Goal: Information Seeking & Learning: Learn about a topic

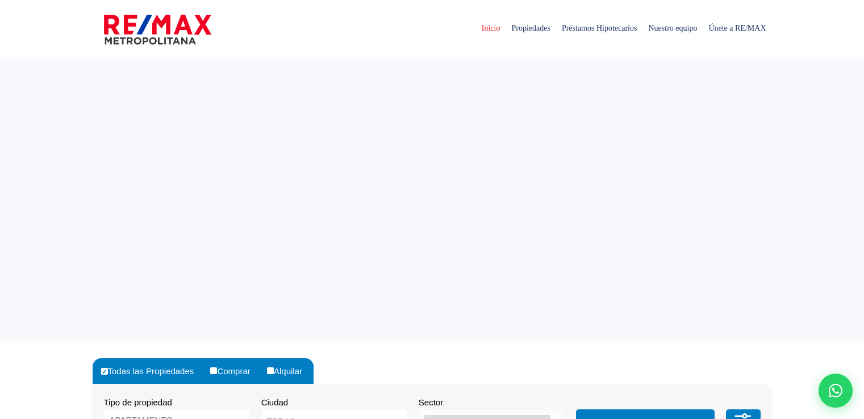
select select
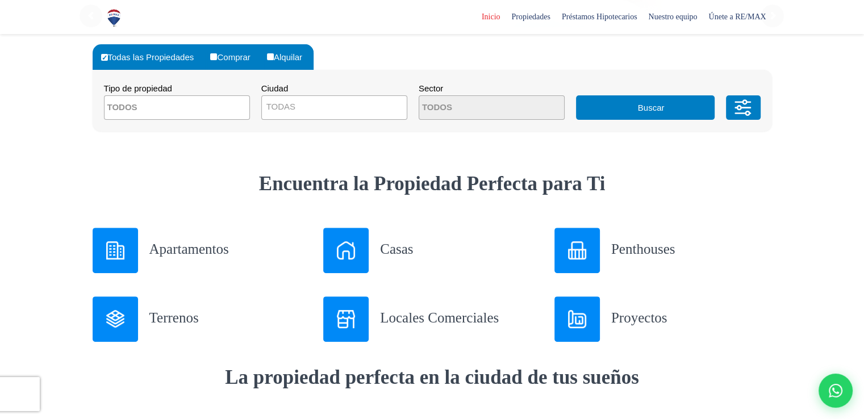
scroll to position [316, 0]
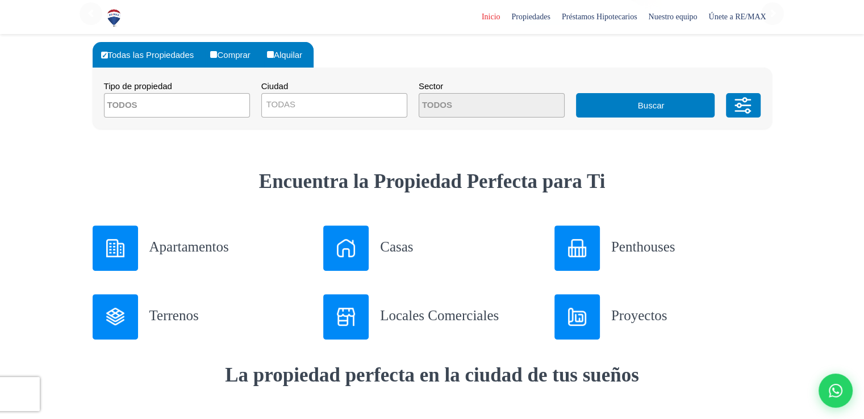
click at [159, 312] on h3 "Terrenos" at bounding box center [229, 316] width 161 height 20
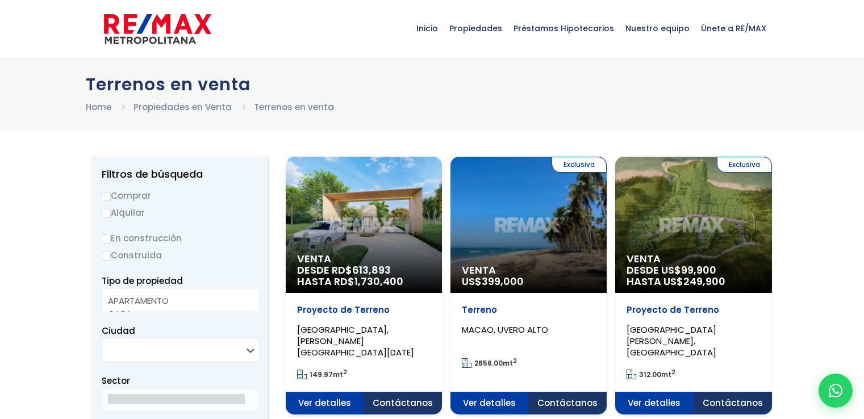
select select
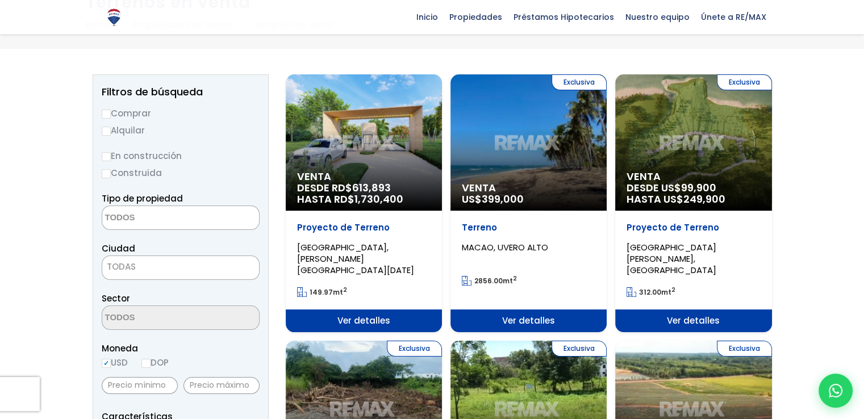
scroll to position [83, 0]
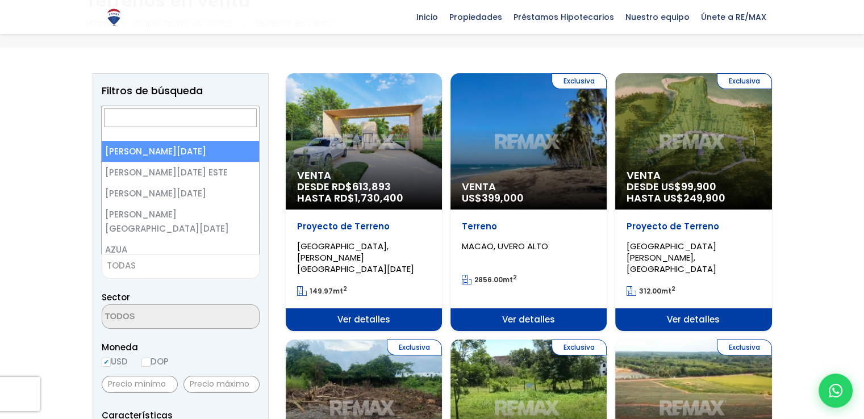
click at [220, 275] on span "TODAS" at bounding box center [181, 267] width 158 height 24
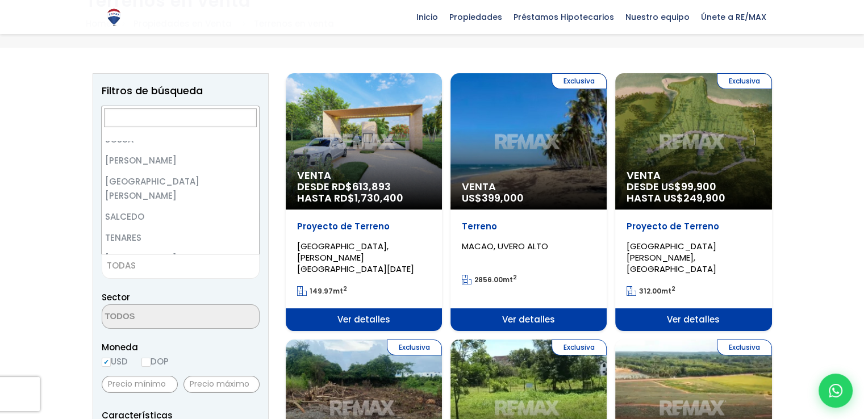
scroll to position [1952, 0]
select select "95"
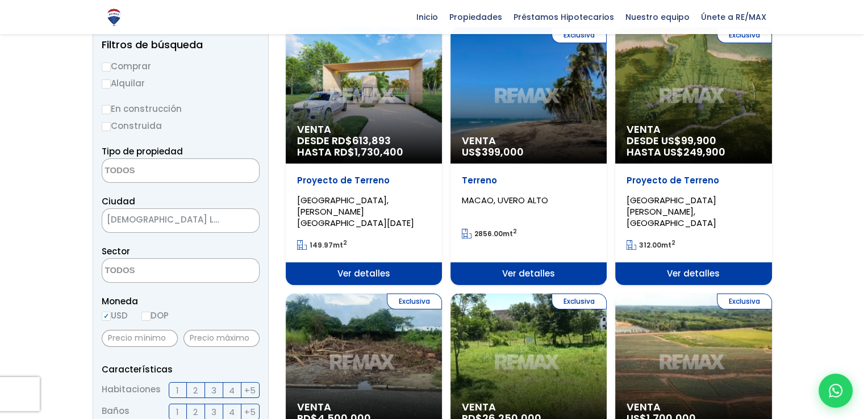
scroll to position [130, 0]
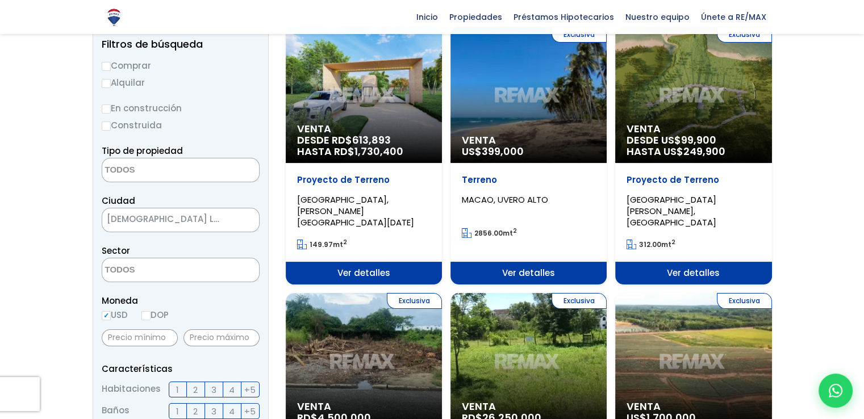
click at [149, 321] on label "DOP" at bounding box center [154, 315] width 27 height 14
click at [0, 0] on input "DOP" at bounding box center [0, 0] width 0 height 0
click at [148, 314] on input "DOP" at bounding box center [145, 315] width 9 height 9
radio input "true"
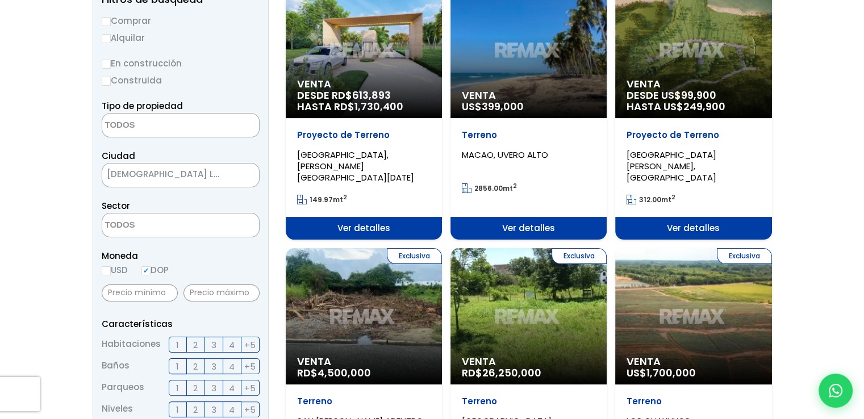
scroll to position [0, 0]
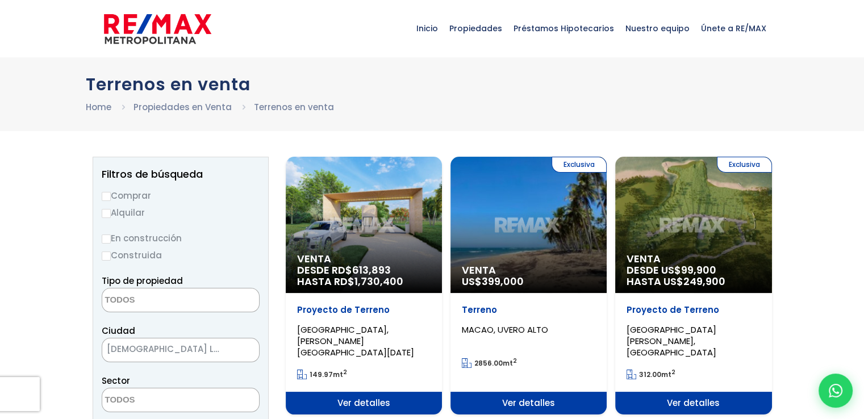
click at [109, 212] on input "Alquilar" at bounding box center [106, 213] width 9 height 9
radio input "true"
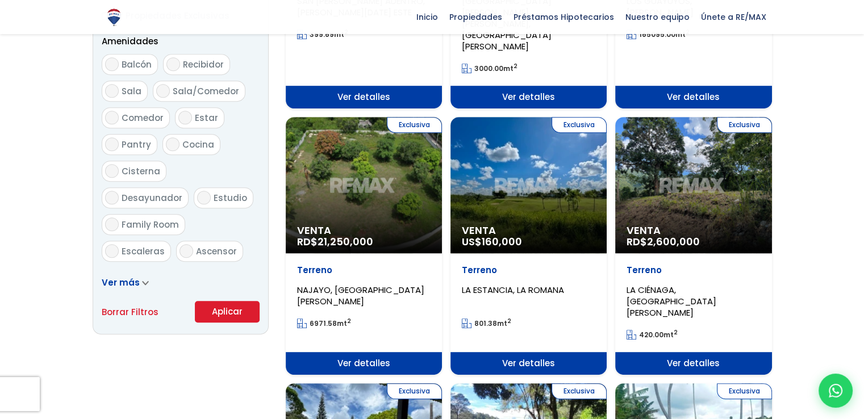
scroll to position [595, 0]
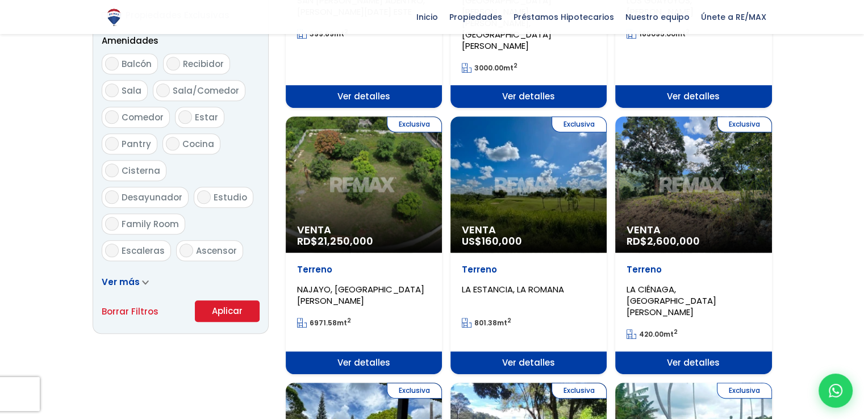
click at [230, 316] on button "Aplicar" at bounding box center [227, 312] width 65 height 22
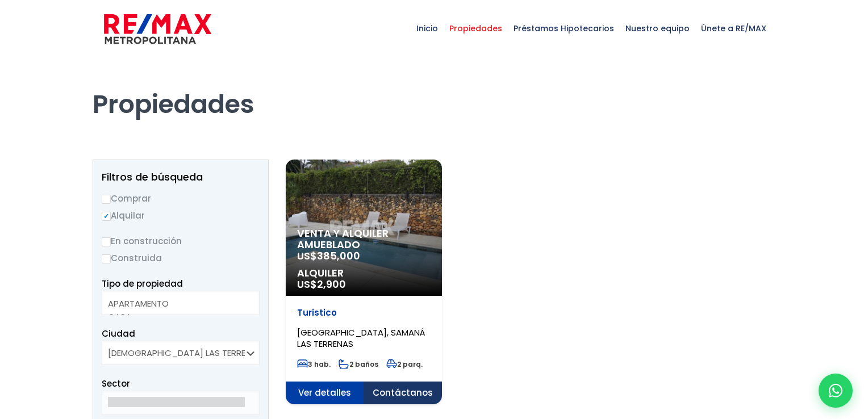
select select
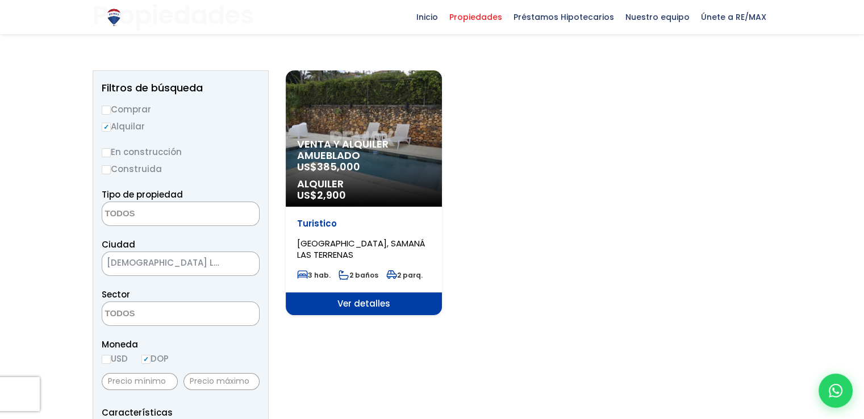
scroll to position [88, 0]
click at [409, 201] on p "Alquiler US$ 2,900" at bounding box center [364, 190] width 134 height 23
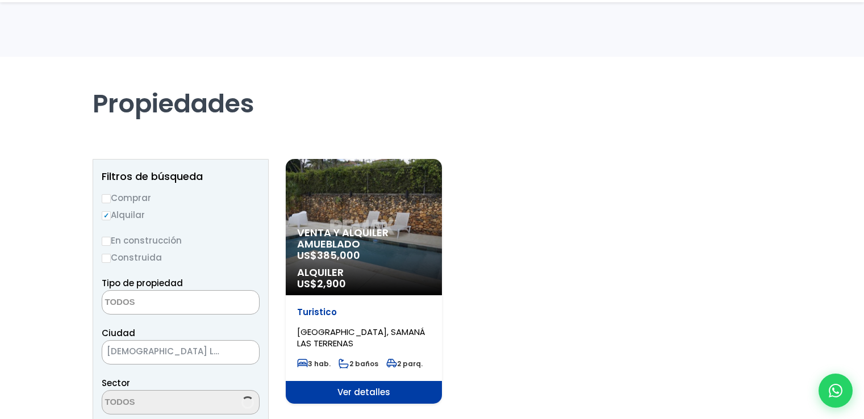
select select
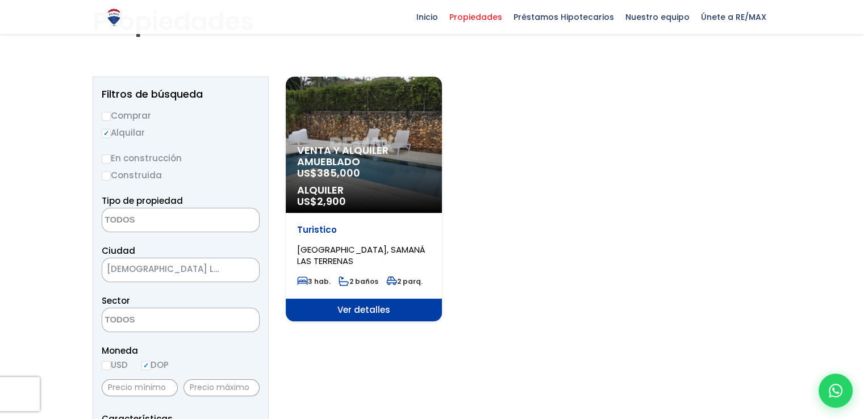
scroll to position [83, 0]
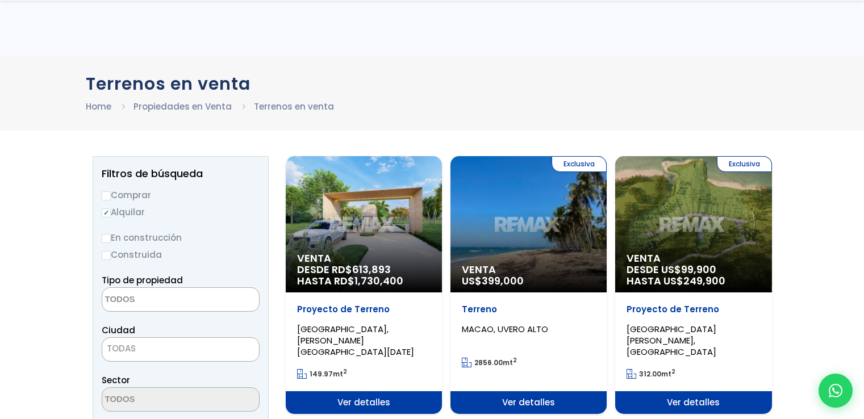
select select
select select "95"
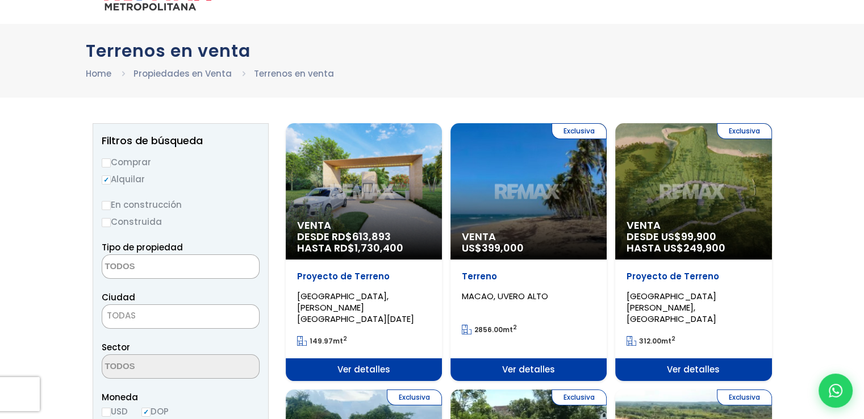
scroll to position [32, 0]
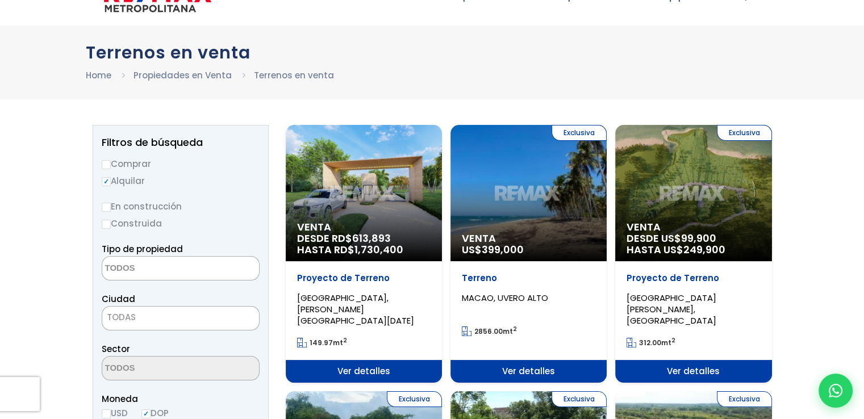
click at [103, 185] on input "Alquilar" at bounding box center [106, 181] width 9 height 9
click at [106, 181] on input "Alquilar" at bounding box center [106, 181] width 9 height 9
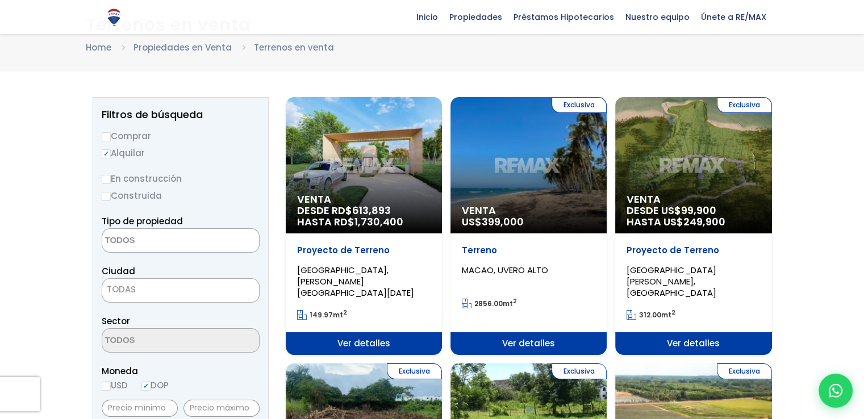
scroll to position [56, 0]
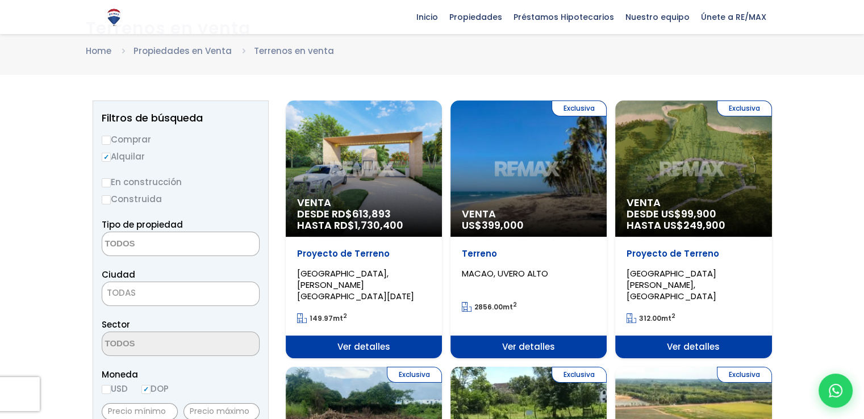
click at [107, 140] on input "Comprar" at bounding box center [106, 140] width 9 height 9
radio input "true"
drag, startPoint x: 179, startPoint y: 230, endPoint x: 179, endPoint y: 240, distance: 10.2
click at [179, 240] on div "Tipo de propiedad APARTAMENTO CASA LOCAL COMERCIAL NAVE INDUSTRIAL FINCA TERREN…" at bounding box center [181, 237] width 158 height 39
click at [179, 240] on textarea "Search" at bounding box center [157, 244] width 110 height 24
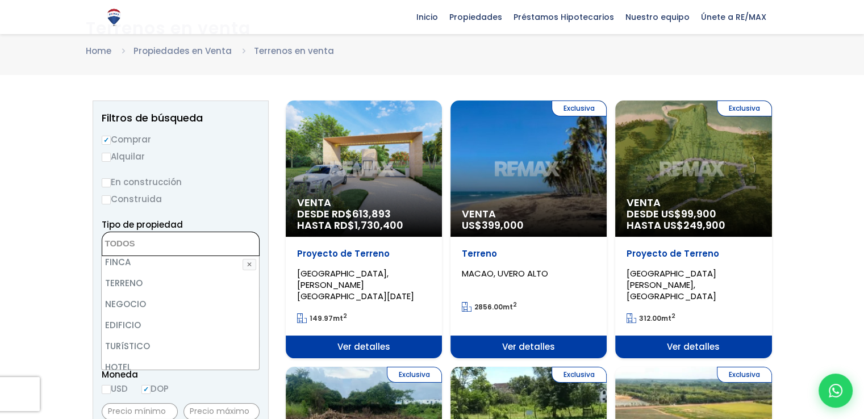
scroll to position [95, 0]
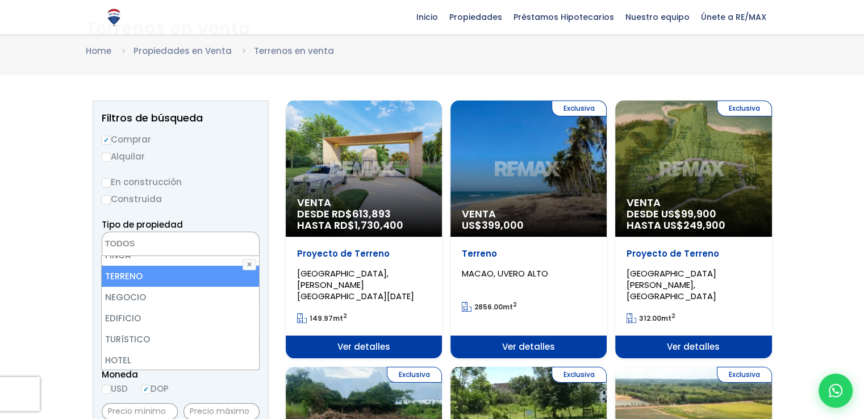
click at [170, 281] on li "TERRENO" at bounding box center [180, 276] width 157 height 21
select select "land"
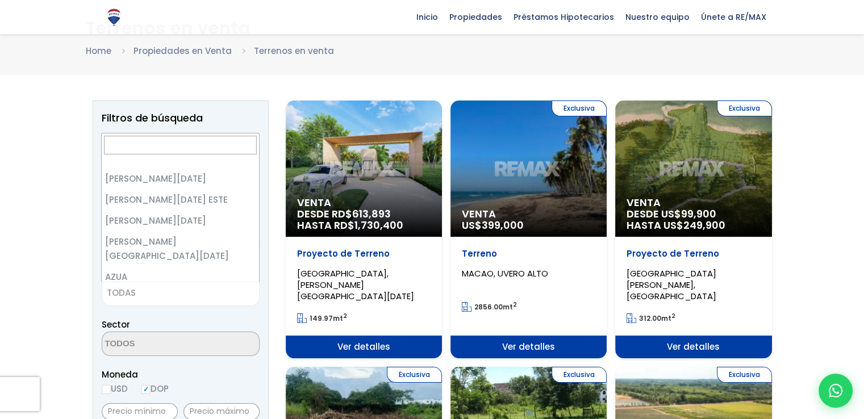
click at [206, 296] on span "TODAS" at bounding box center [180, 293] width 157 height 16
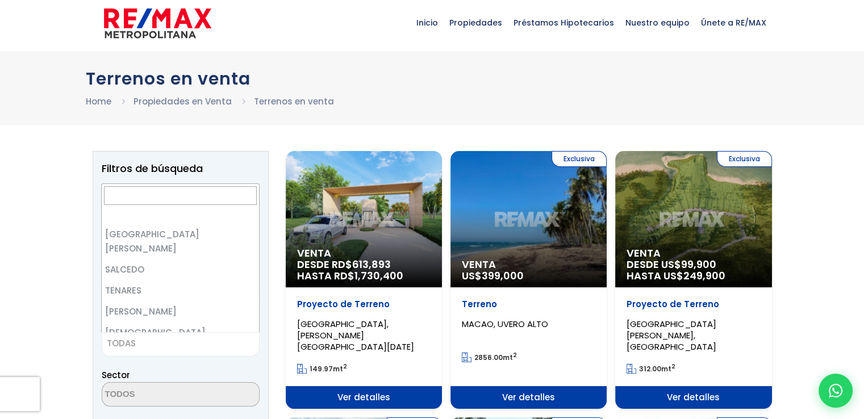
scroll to position [1974, 0]
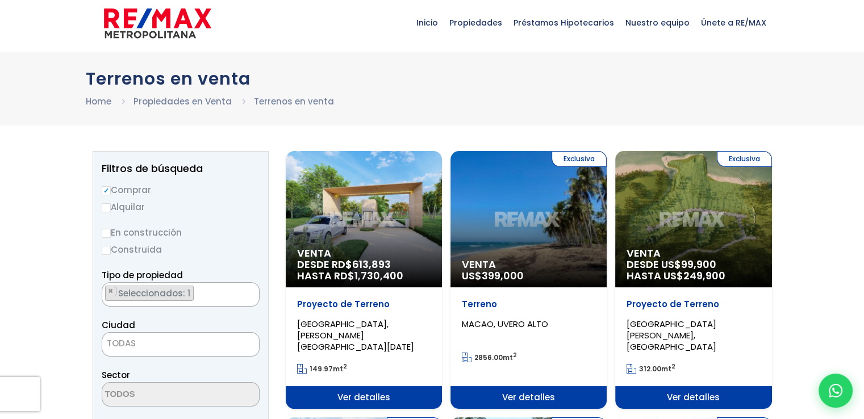
click at [207, 322] on div "Ciudad SANTO DOMINGO DE GUZMÁN SANTO DOMINGO ESTE SANTO DOMINGO OESTE SANTO DOM…" at bounding box center [181, 337] width 158 height 39
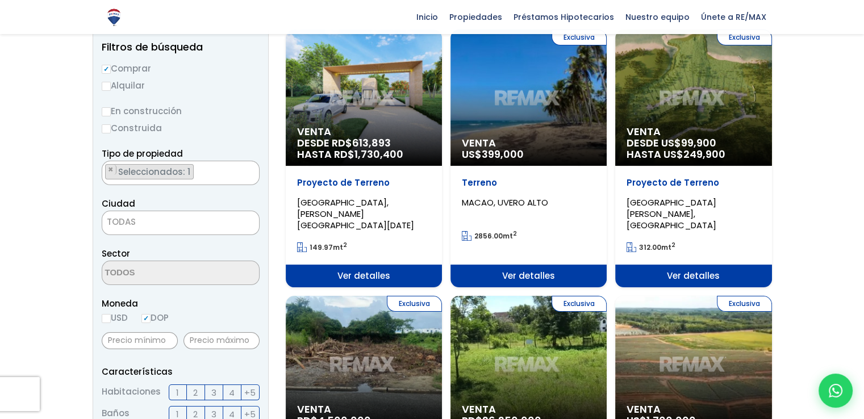
scroll to position [126, 0]
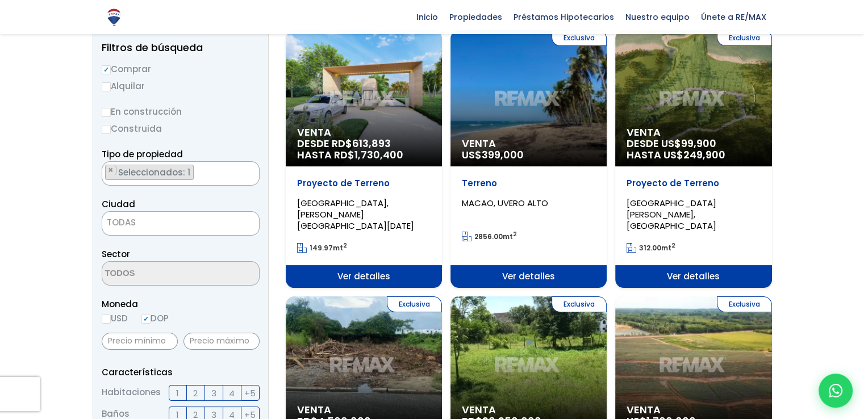
click at [216, 224] on span "TODAS" at bounding box center [180, 223] width 157 height 16
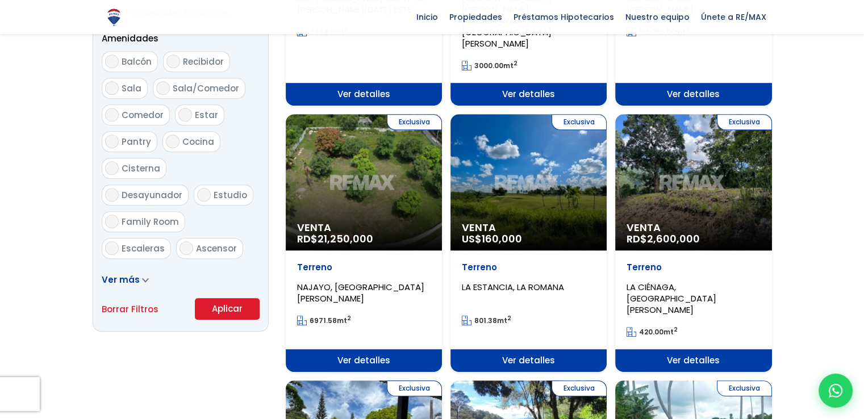
scroll to position [598, 0]
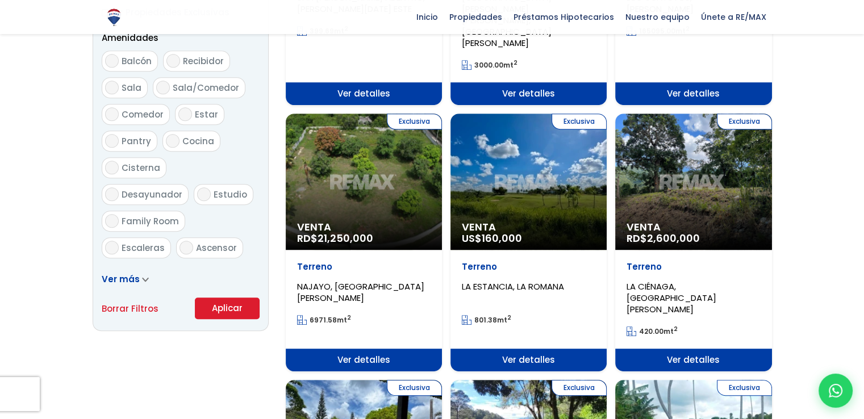
click at [223, 313] on button "Aplicar" at bounding box center [227, 309] width 65 height 22
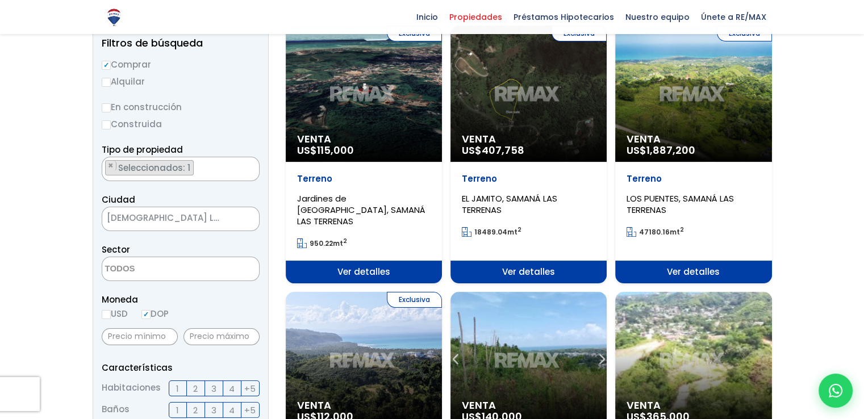
scroll to position [105, 0]
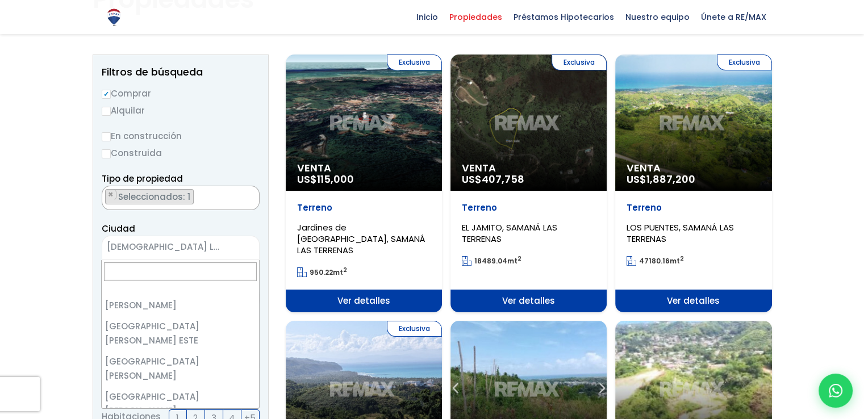
click at [176, 245] on span "[DEMOGRAPHIC_DATA] LAS TERRENAS" at bounding box center [166, 247] width 128 height 16
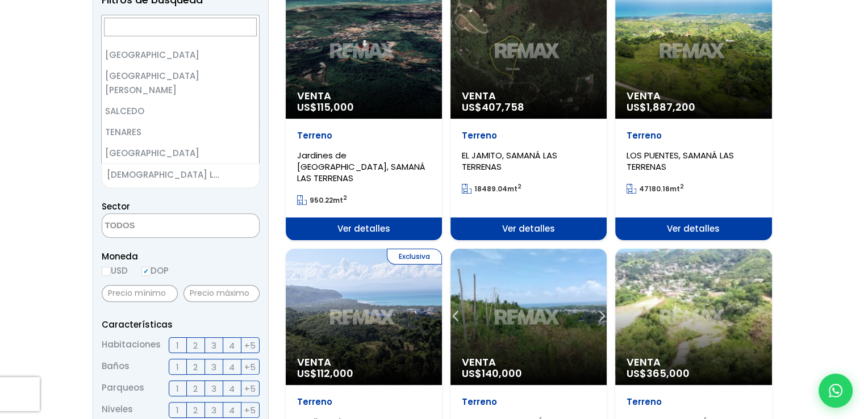
scroll to position [0, 0]
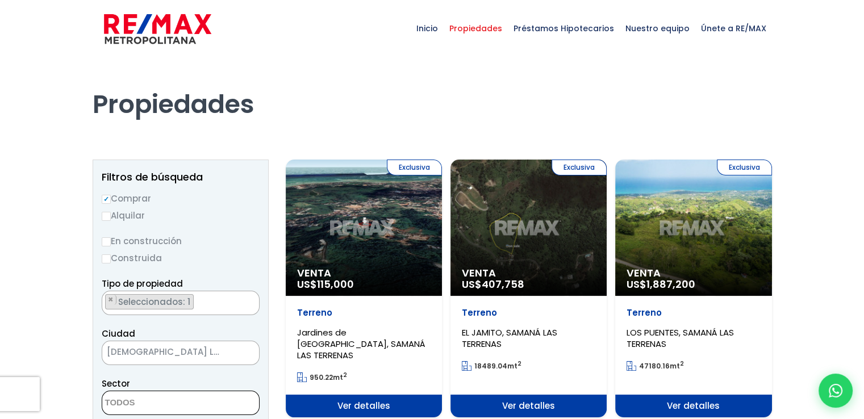
click at [238, 401] on span at bounding box center [181, 403] width 158 height 24
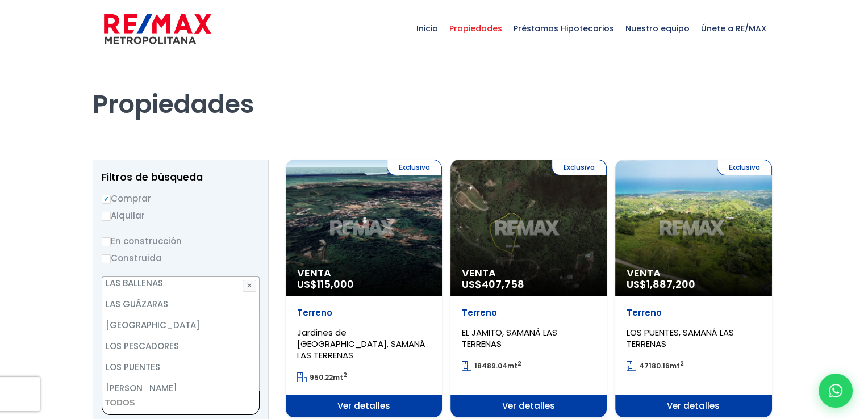
scroll to position [677, 0]
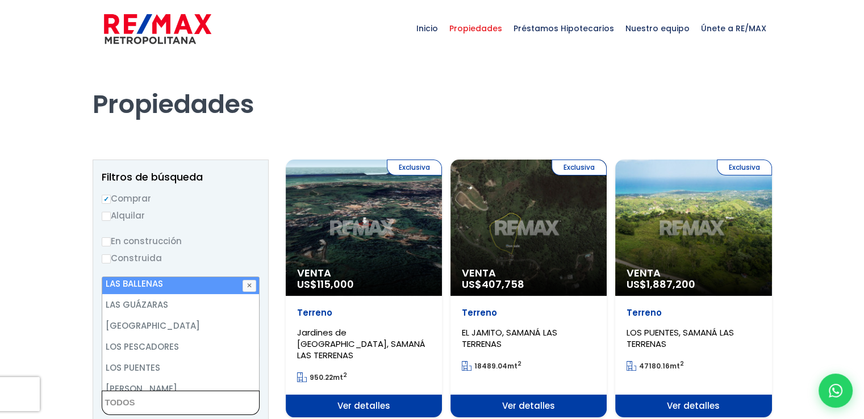
click at [152, 282] on li "LAS BALLENAS" at bounding box center [180, 283] width 157 height 21
select select "7227"
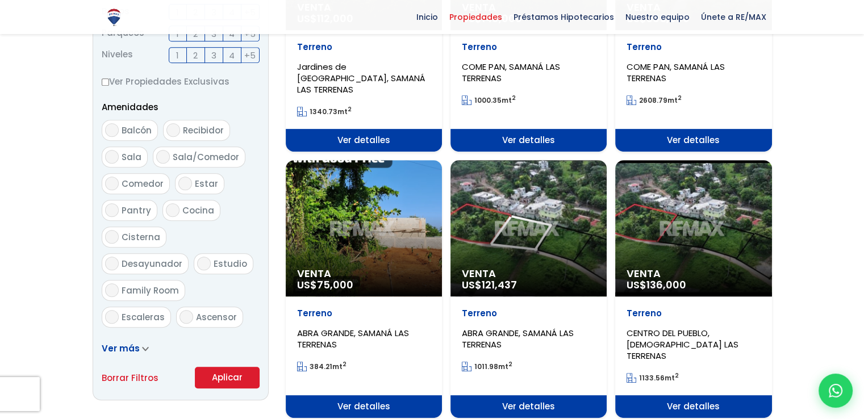
scroll to position [559, 0]
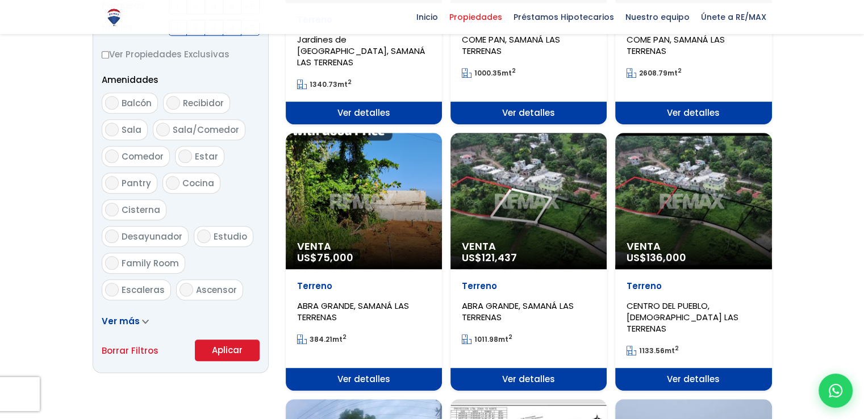
click at [234, 348] on button "Aplicar" at bounding box center [227, 351] width 65 height 22
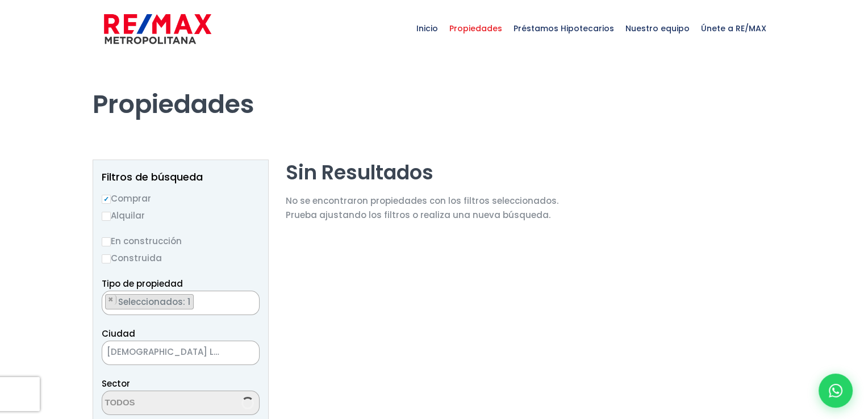
select select "7227"
